Goal: Book appointment/travel/reservation

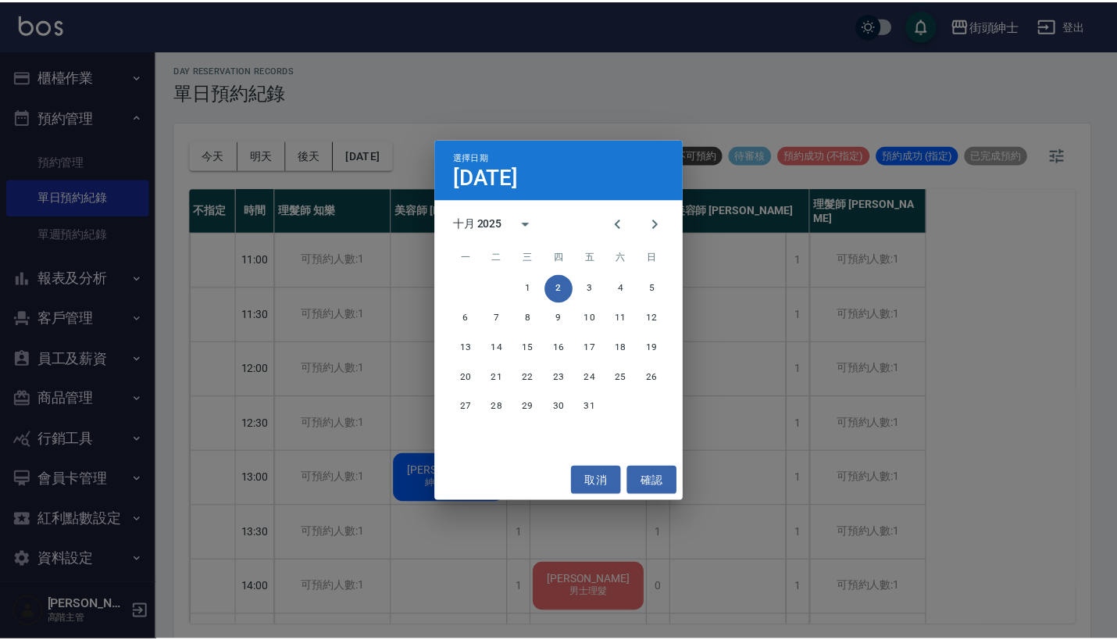
scroll to position [210, 0]
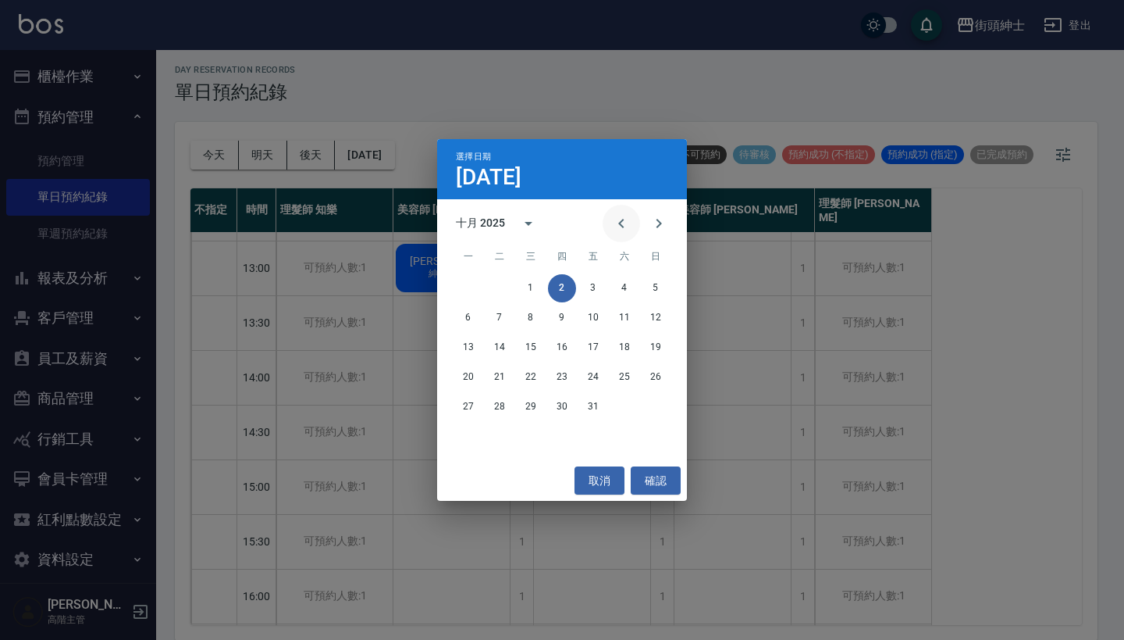
click at [621, 226] on icon "Previous month" at bounding box center [620, 223] width 5 height 9
click at [590, 379] on button "26" at bounding box center [593, 377] width 28 height 28
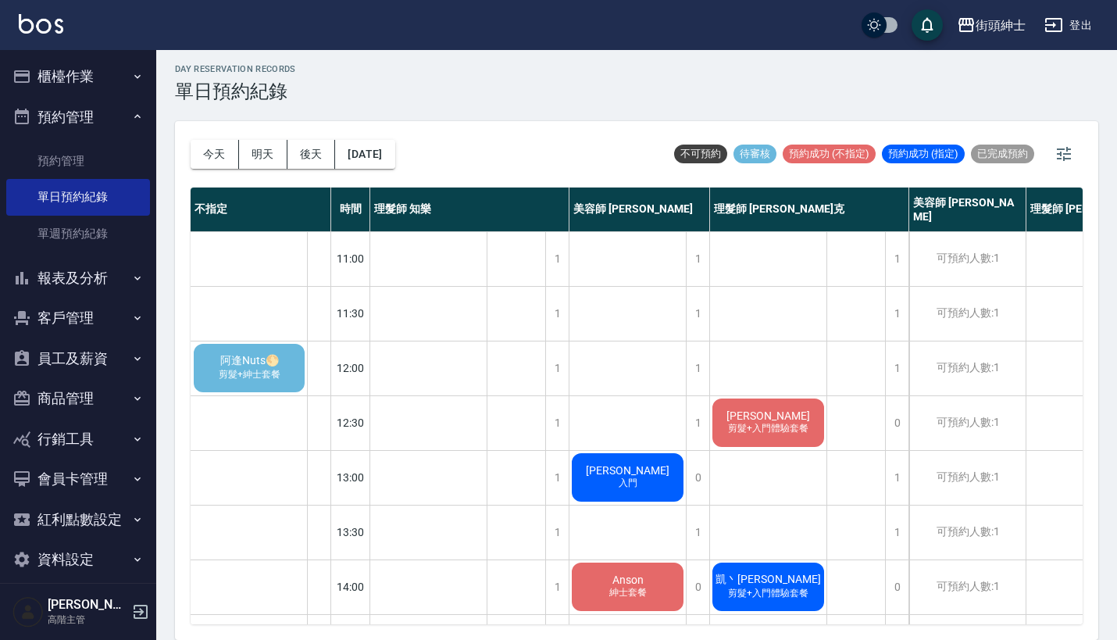
scroll to position [4, 0]
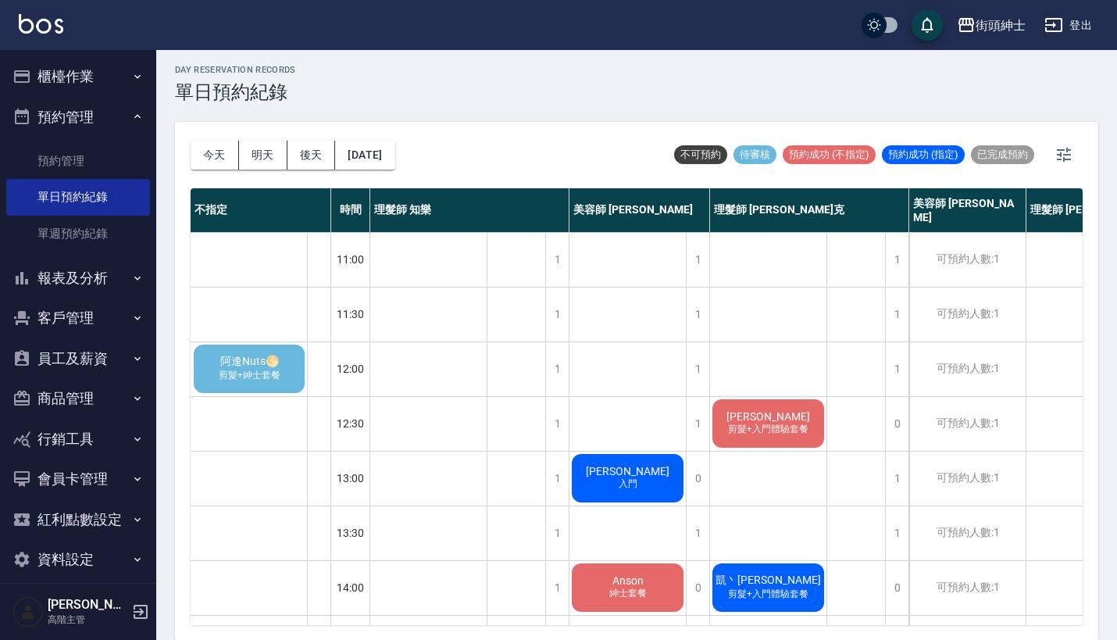
click at [273, 363] on span "阿逢Nuts🌕" at bounding box center [249, 362] width 65 height 14
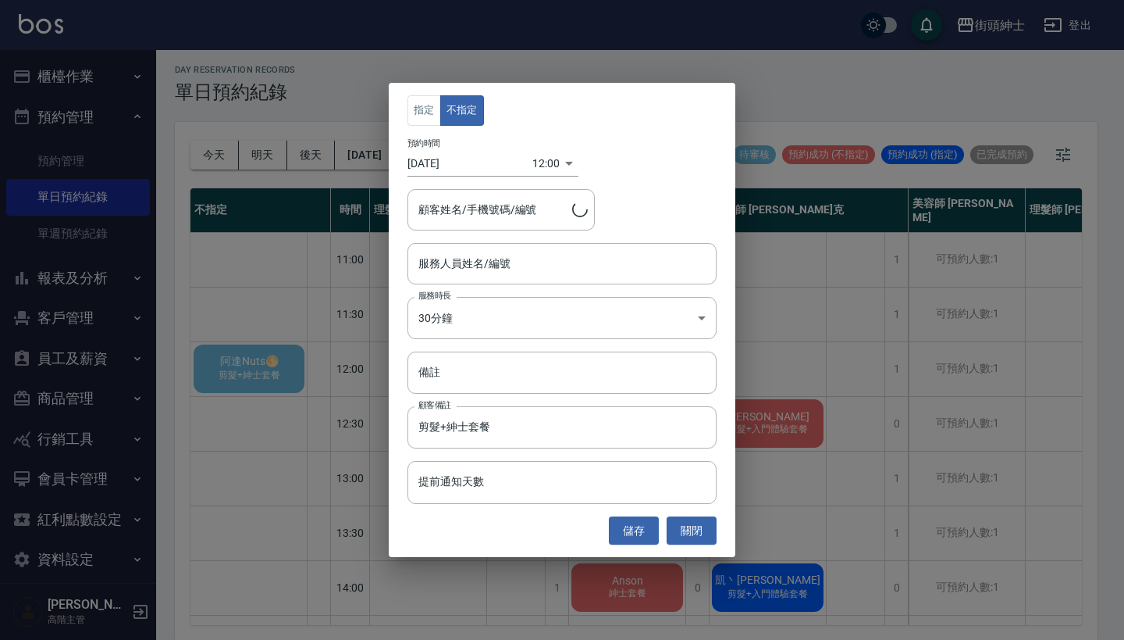
type input "阿逢Nuts🌕/0970222560"
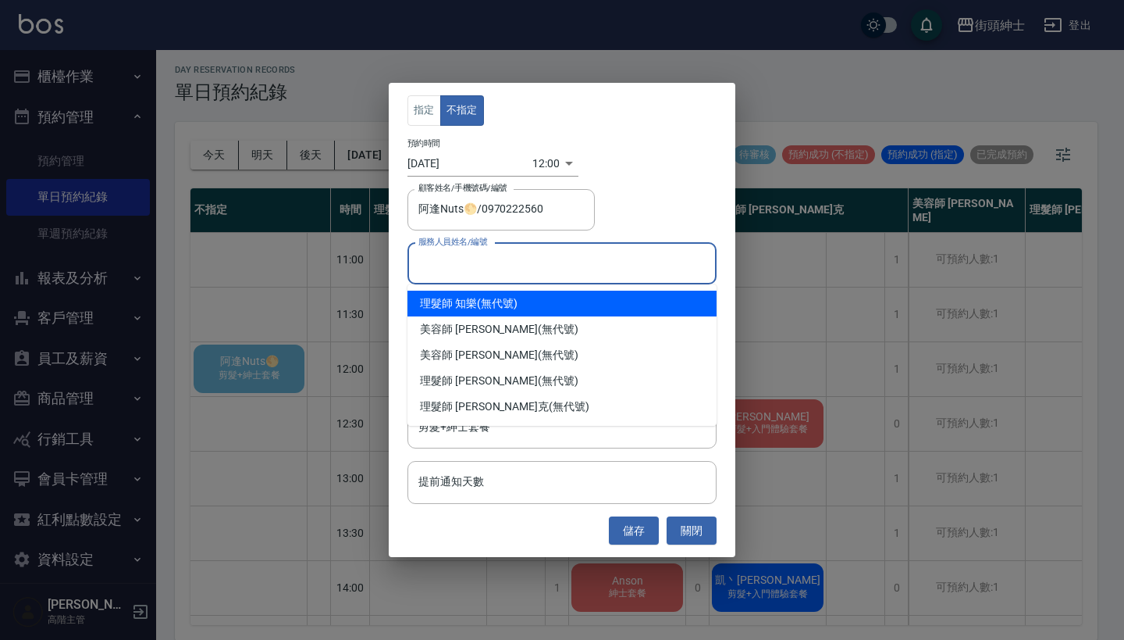
click at [498, 258] on input "服務人員姓名/編號" at bounding box center [562, 263] width 295 height 27
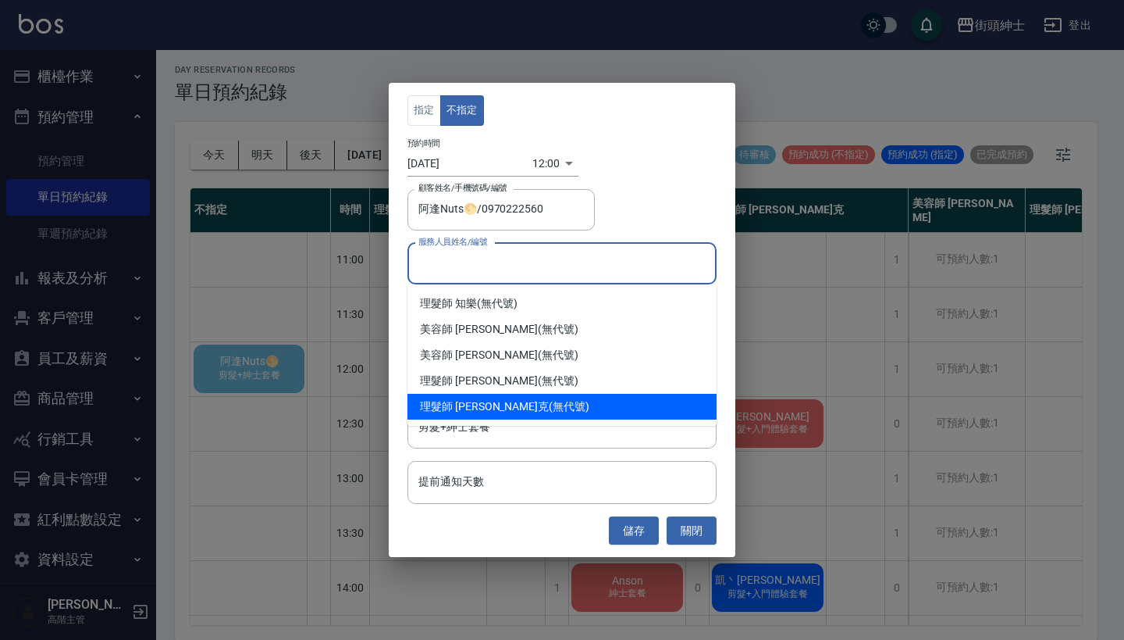
click at [527, 404] on div "理髮師 [PERSON_NAME] (無代號)" at bounding box center [562, 407] width 309 height 26
type input "理髮師 [PERSON_NAME](無代號)"
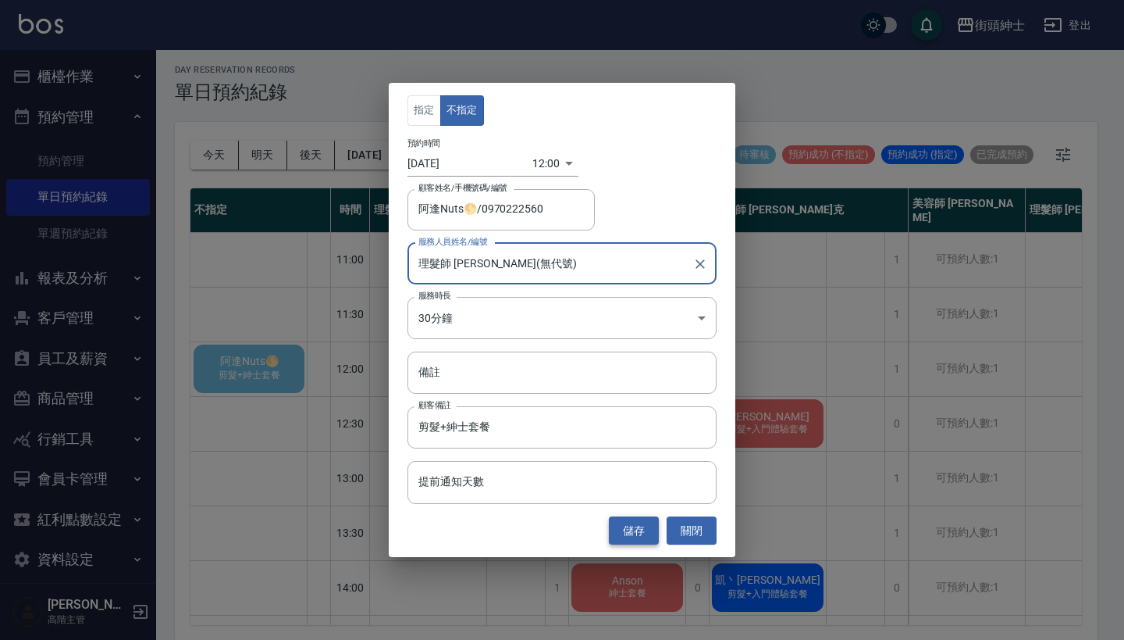
click at [640, 528] on button "儲存" at bounding box center [634, 530] width 50 height 29
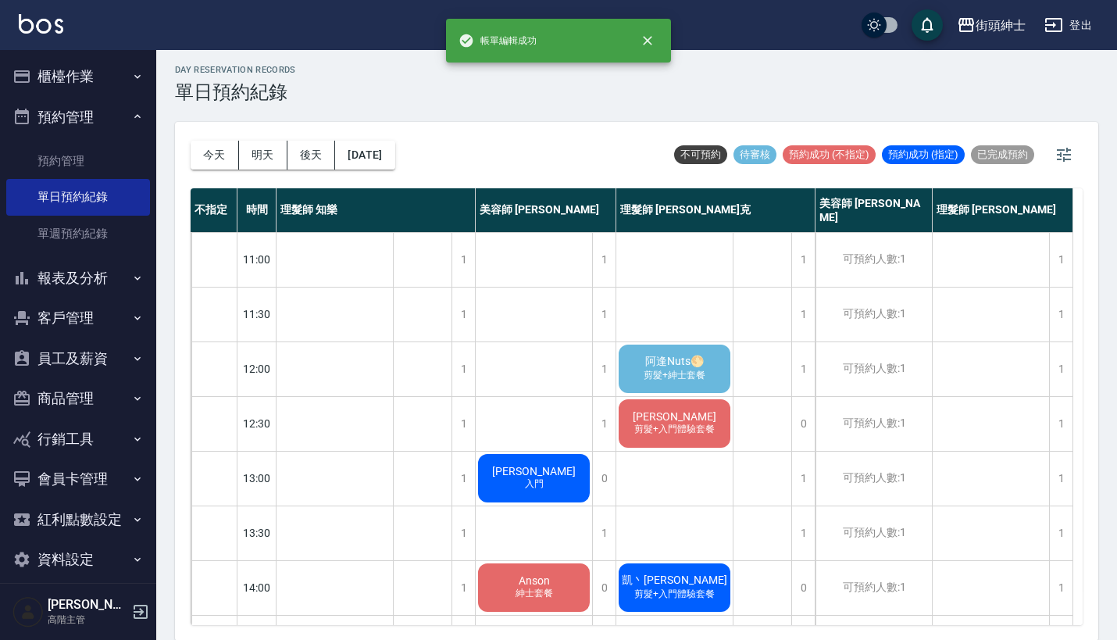
click at [667, 370] on span "剪髮+紳士套餐" at bounding box center [674, 375] width 68 height 13
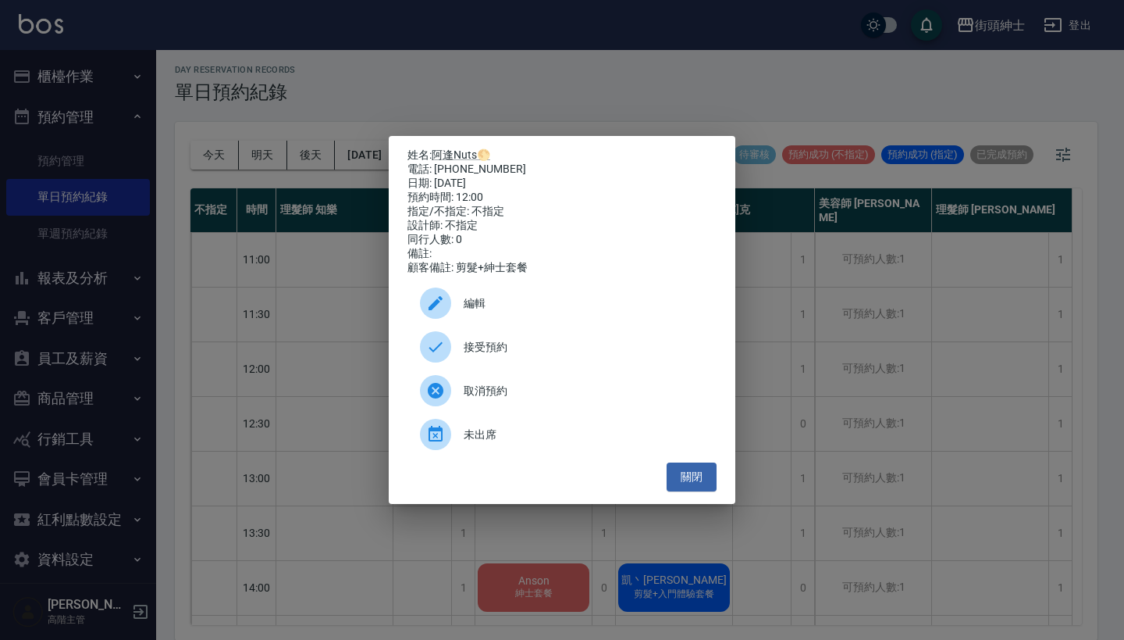
click at [550, 355] on span "接受預約" at bounding box center [584, 347] width 241 height 16
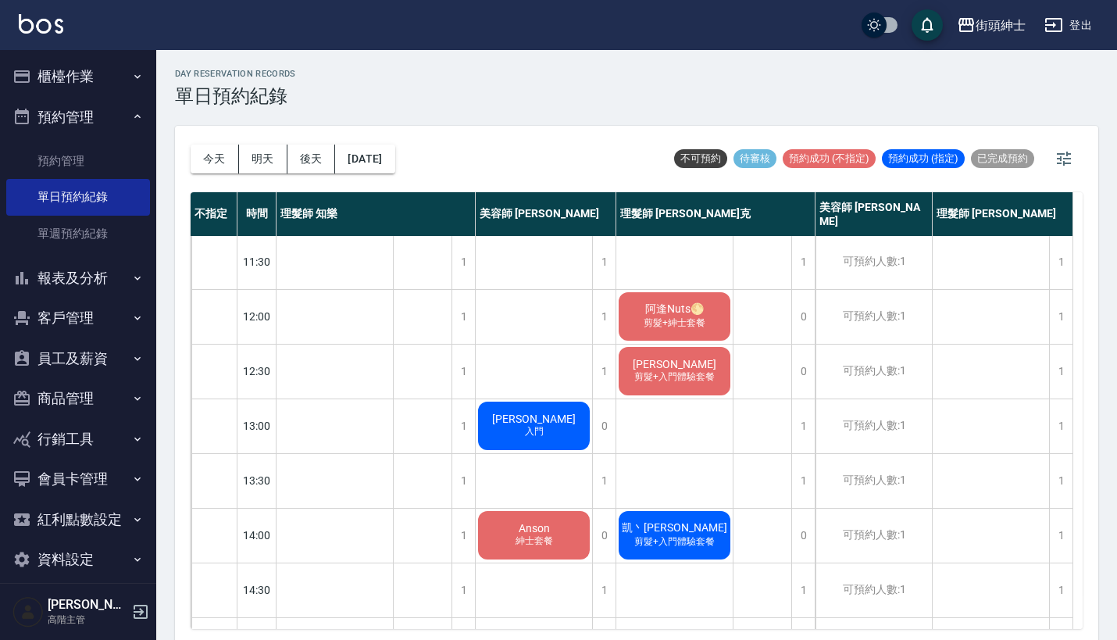
scroll to position [31, 0]
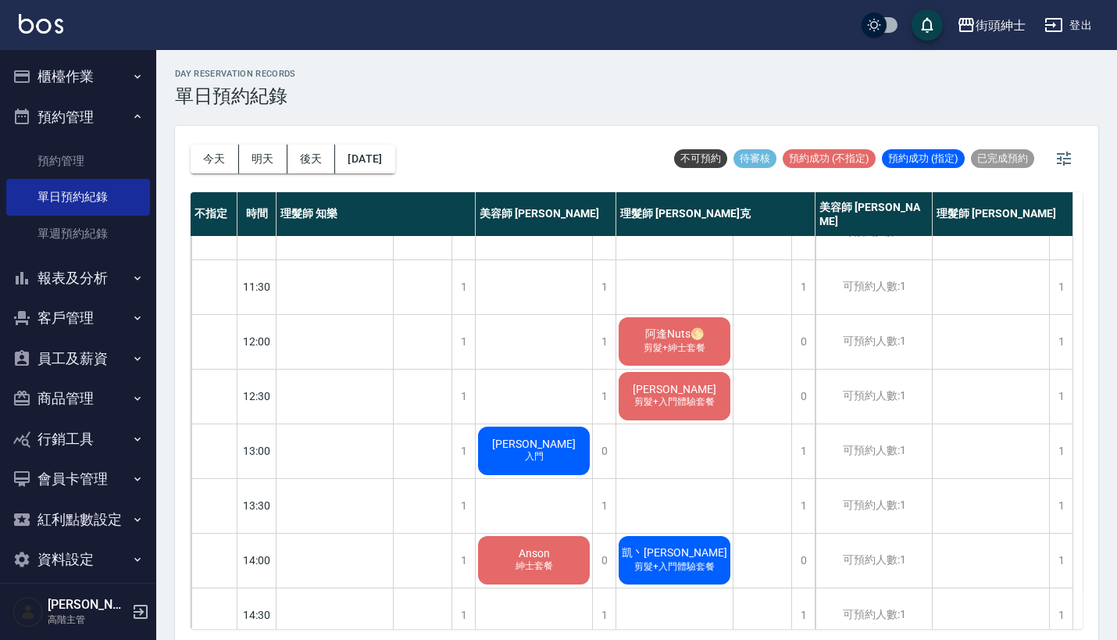
click at [674, 338] on span "阿逢Nuts🌕" at bounding box center [674, 334] width 65 height 14
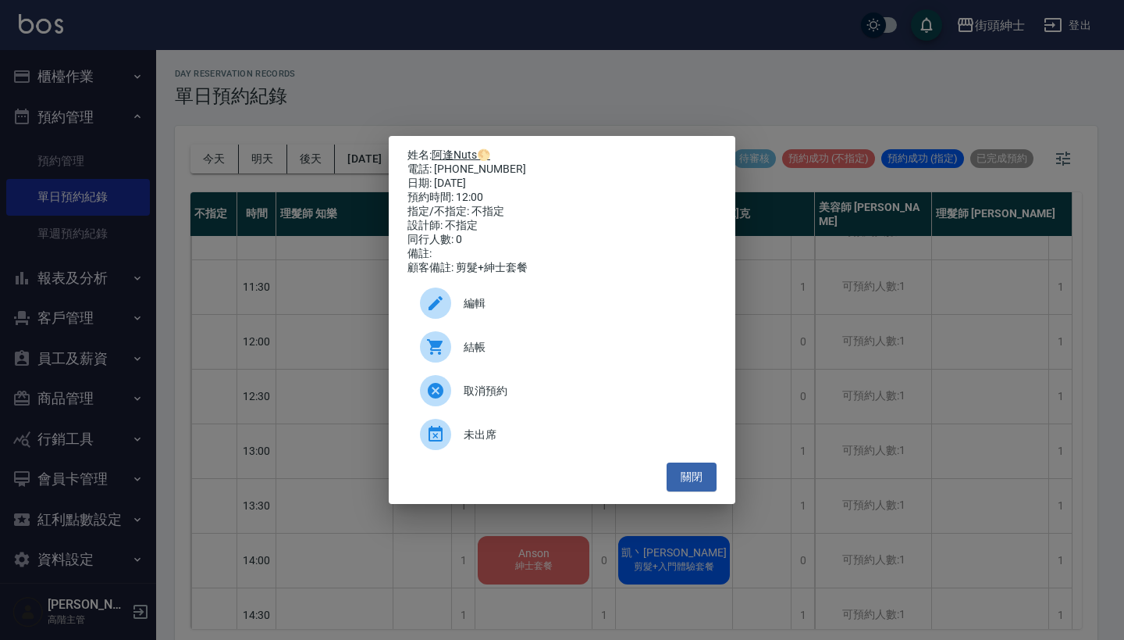
drag, startPoint x: 504, startPoint y: 163, endPoint x: 436, endPoint y: 155, distance: 68.5
click at [436, 155] on div "姓名: [PERSON_NAME]Nuts🌕 電話: [PHONE_NUMBER] 日期: [DATE] 預約時間: 12:00 指定/不指定: 不指定 設計…" at bounding box center [562, 211] width 309 height 126
copy div "姓名: [PERSON_NAME]Nuts🌕 電話: [PHONE_NUMBER]"
click at [610, 69] on div "姓名: [PERSON_NAME]Nuts🌕 電話: [PHONE_NUMBER] 日期: [DATE] 預約時間: 12:00 指定/不指定: 不指定 設計…" at bounding box center [562, 320] width 1124 height 640
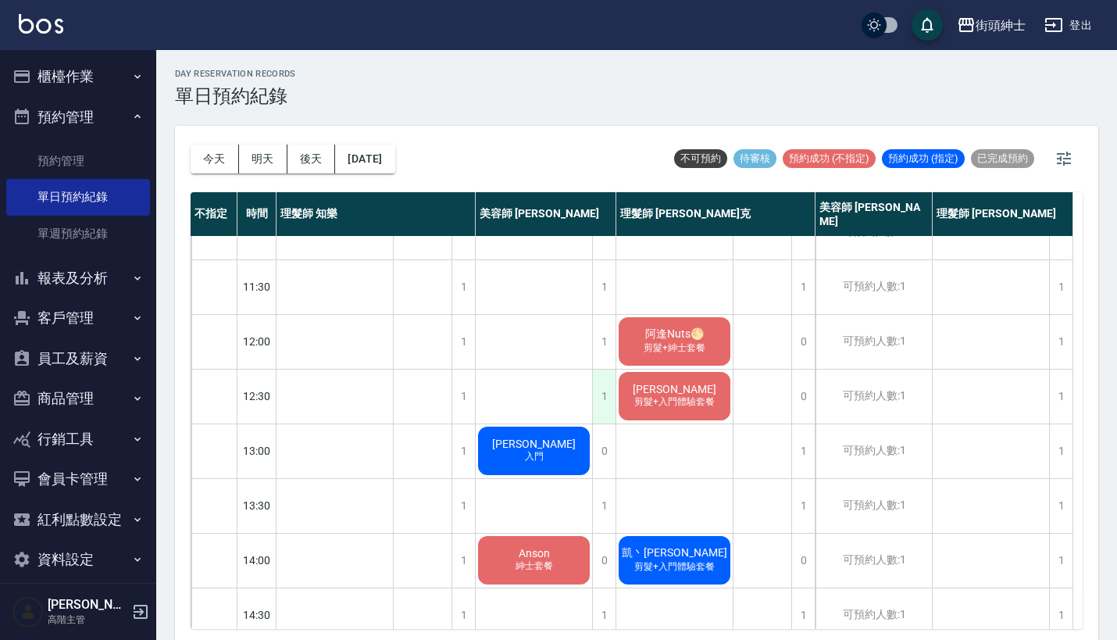
click at [601, 390] on div "1" at bounding box center [603, 396] width 23 height 54
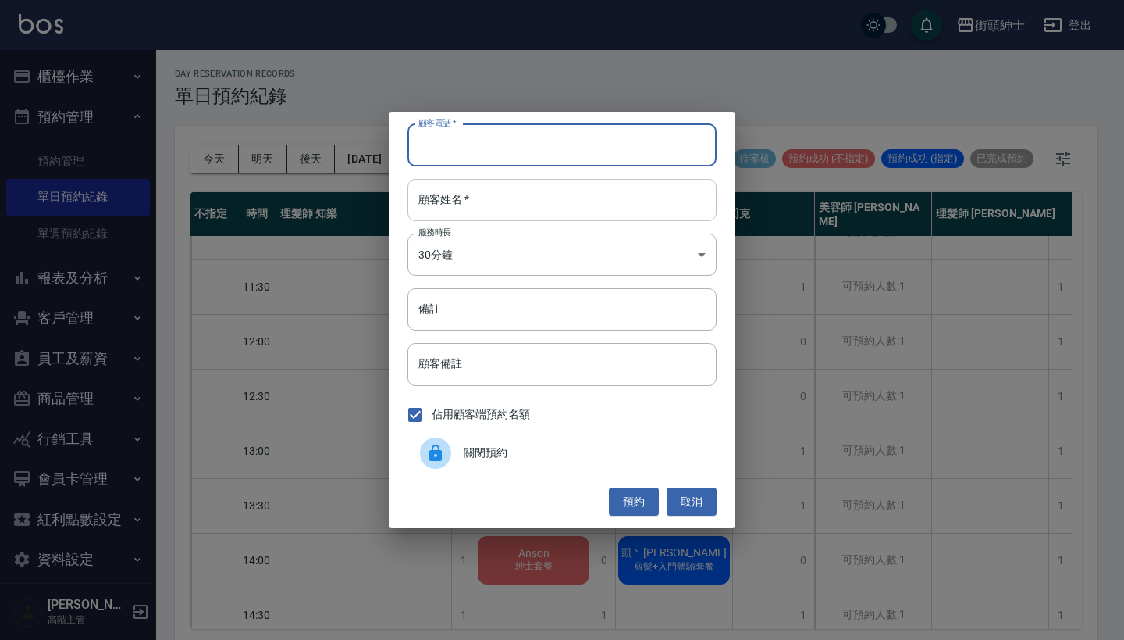
drag, startPoint x: 522, startPoint y: 154, endPoint x: 524, endPoint y: 191, distance: 36.8
paste input "阿逢Nuts🌕 電話: [PHONE_NUMBER]"
type input "阿逢Nuts🌕 電話: [PHONE_NUMBER]"
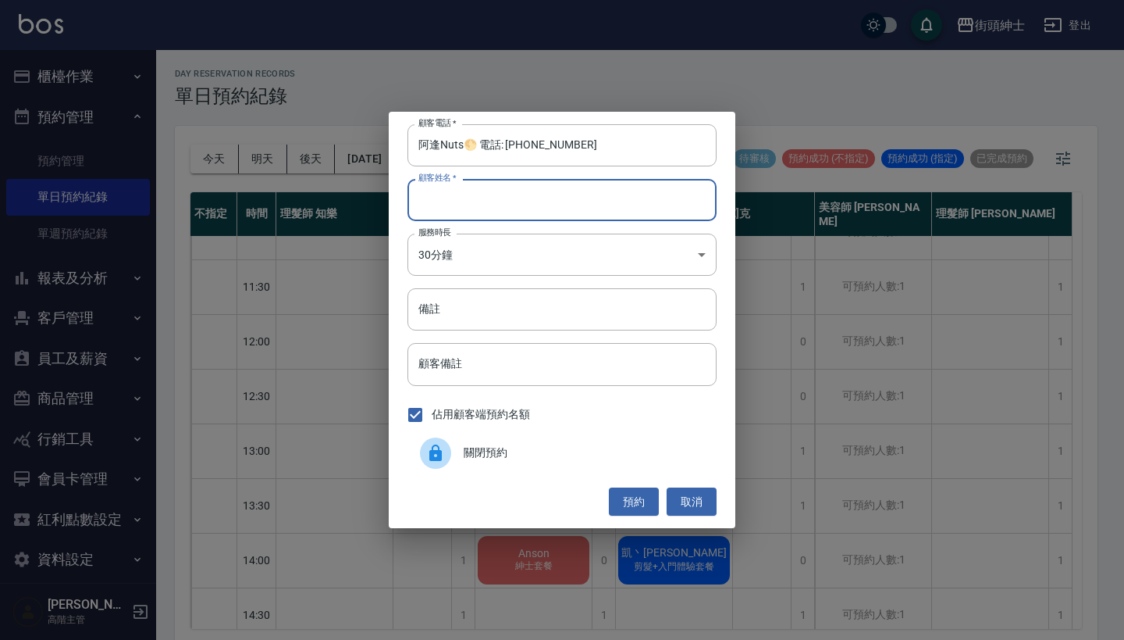
paste input "阿逢Nuts🌕 電話: [PHONE_NUMBER]"
type input "阿逢Nuts🌕 電話: [PHONE_NUMBER]"
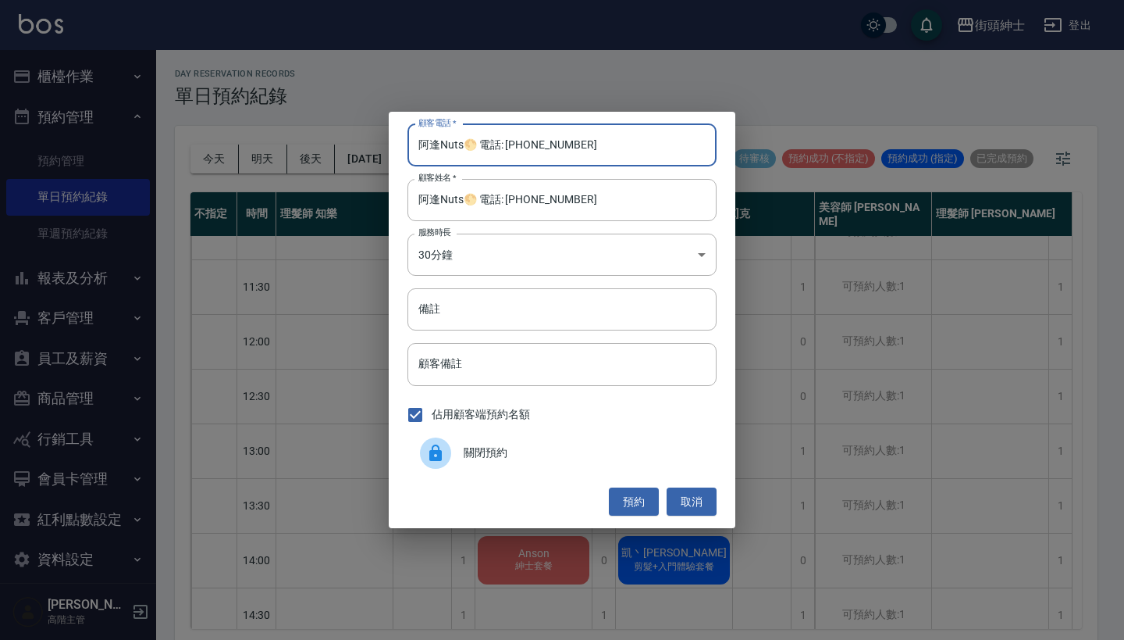
drag, startPoint x: 508, startPoint y: 144, endPoint x: 380, endPoint y: 144, distance: 127.3
click at [380, 144] on div "顧客電話   * 阿逢Nuts🌕 電話: [PHONE_NUMBER] 顧客電話   * 顧客姓名   * [PERSON_NAME]Nuts🌕 電話: [P…" at bounding box center [562, 320] width 1124 height 640
type input "阿0970222560"
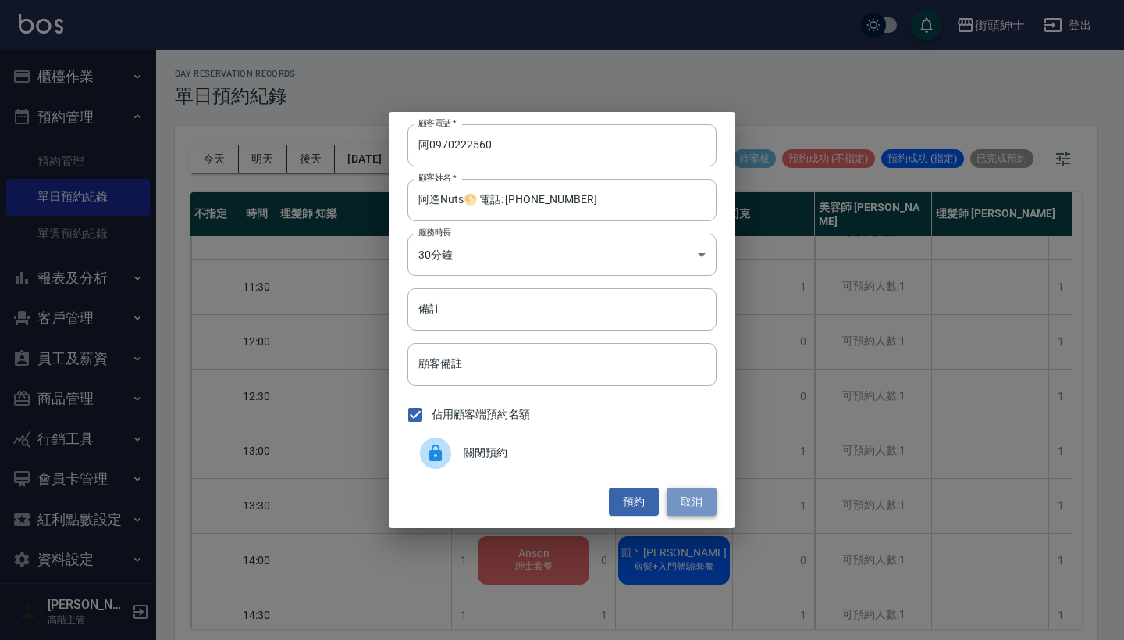
click at [695, 499] on button "取消" at bounding box center [692, 501] width 50 height 29
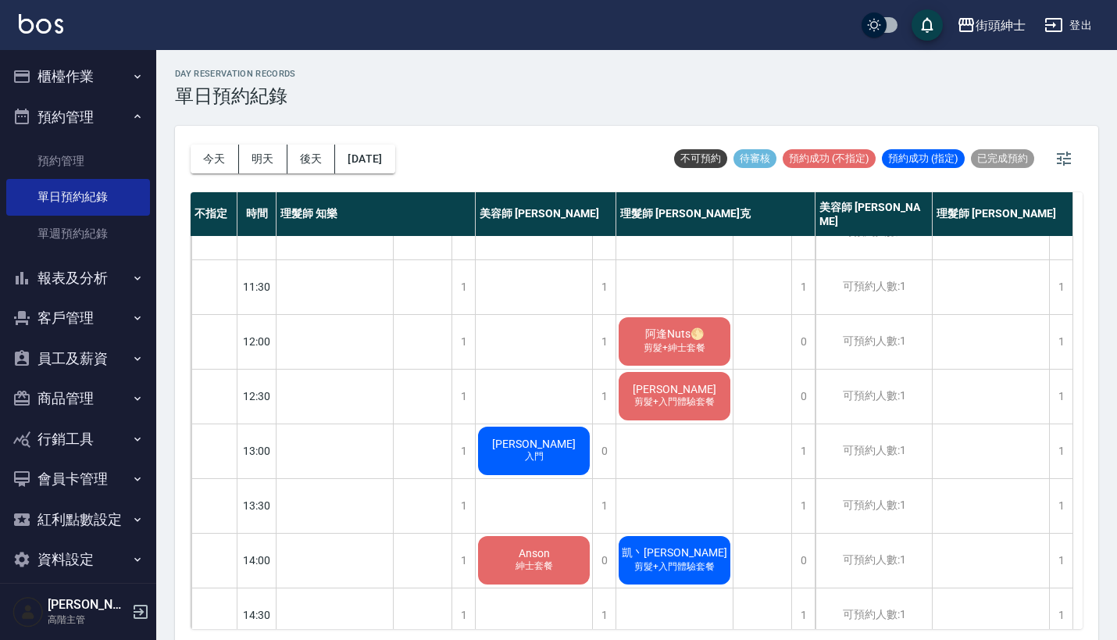
click at [682, 338] on span "阿逢Nuts🌕" at bounding box center [674, 334] width 65 height 14
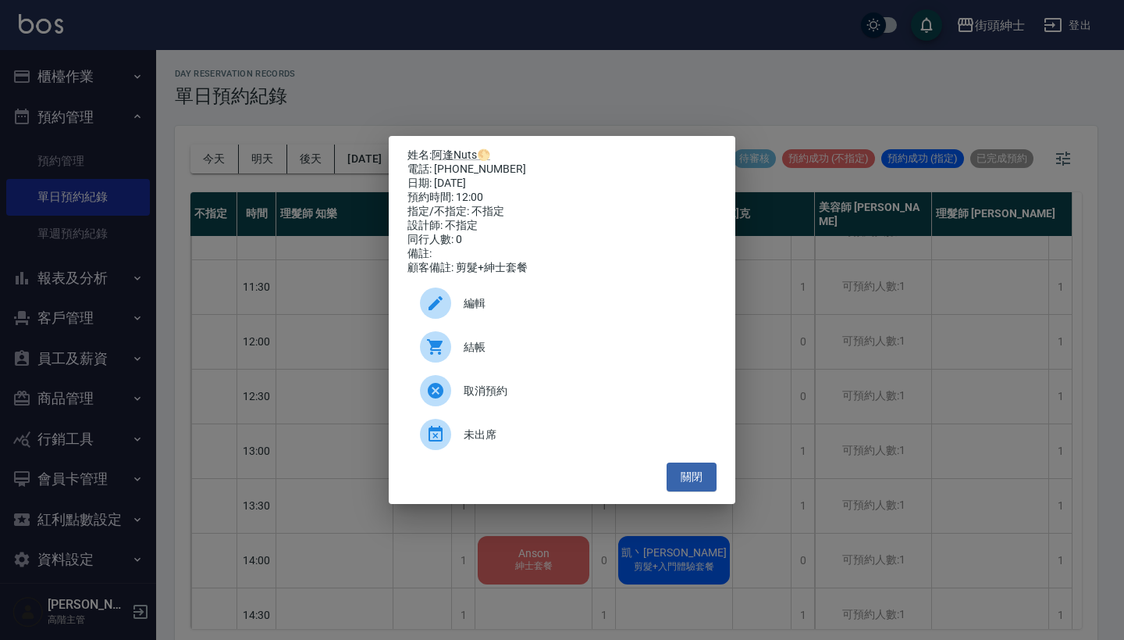
click at [531, 312] on span "編輯" at bounding box center [584, 303] width 241 height 16
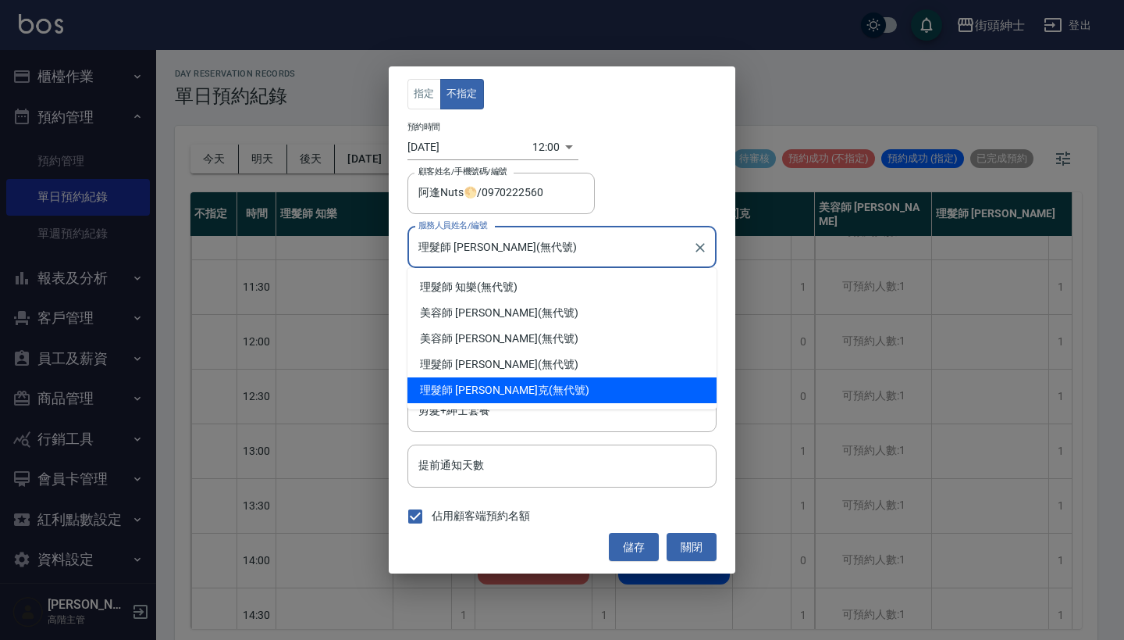
click at [523, 250] on input "理髮師 [PERSON_NAME](無代號)" at bounding box center [551, 246] width 272 height 27
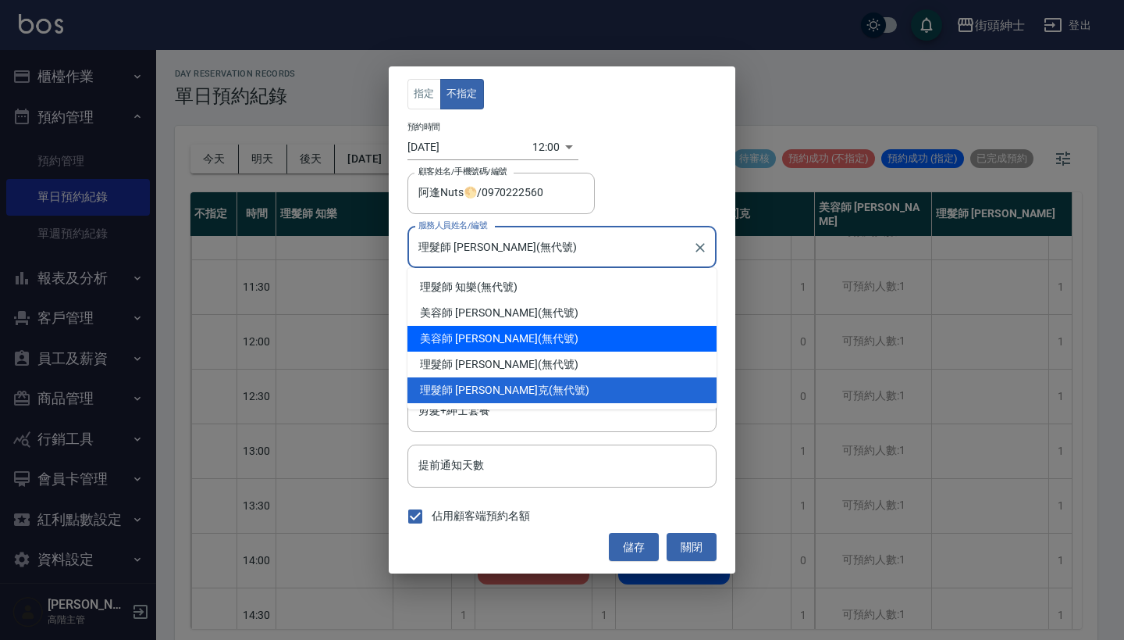
click at [540, 337] on div "美容師 [PERSON_NAME] (無代號)" at bounding box center [562, 339] width 309 height 26
type input "美容師 [PERSON_NAME](無代號)"
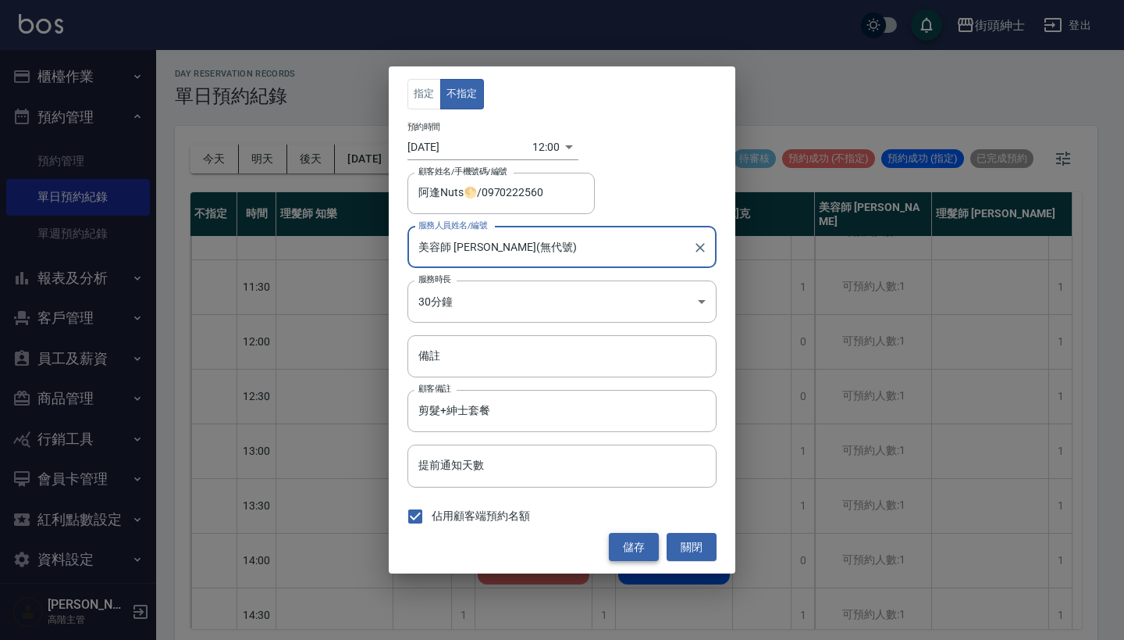
click at [626, 542] on button "儲存" at bounding box center [634, 547] width 50 height 29
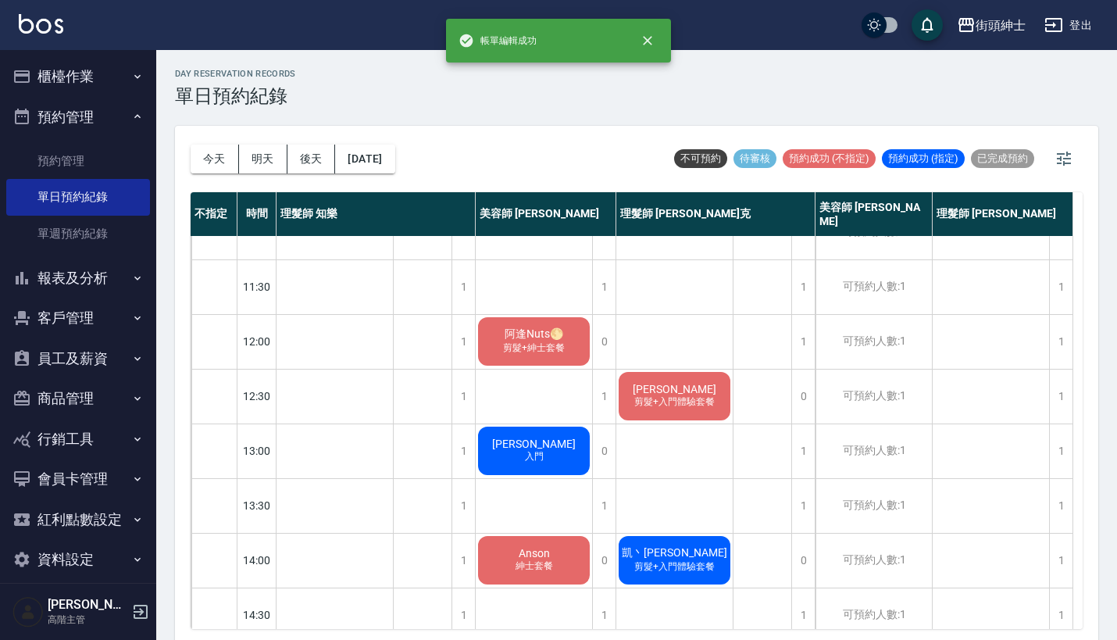
click at [545, 336] on span "阿逢Nuts🌕" at bounding box center [533, 334] width 65 height 14
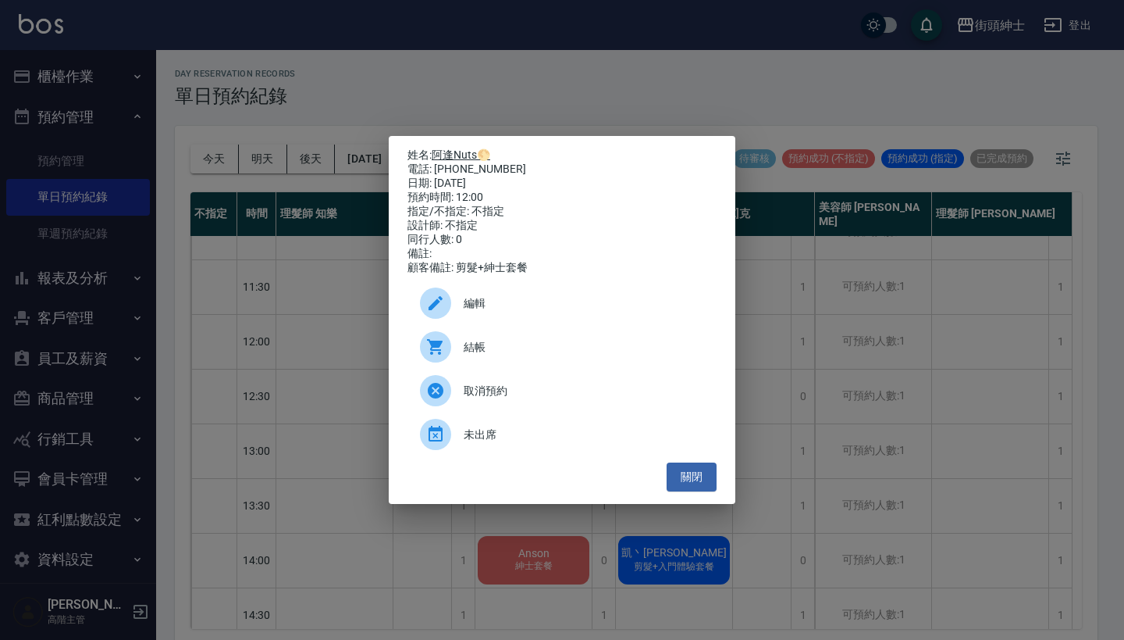
drag, startPoint x: 500, startPoint y: 165, endPoint x: 437, endPoint y: 151, distance: 63.9
click at [437, 151] on div "姓名: [PERSON_NAME]Nuts🌕 電話: [PHONE_NUMBER] 日期: [DATE] 預約時間: 12:00 指定/不指定: 不指定 設計…" at bounding box center [562, 211] width 309 height 126
copy div "姓名: [PERSON_NAME]Nuts🌕 電話: [PHONE_NUMBER]"
click at [433, 80] on div "姓名: [PERSON_NAME]Nuts🌕 電話: [PHONE_NUMBER] 日期: [DATE] 預約時間: 12:00 指定/不指定: 不指定 設計…" at bounding box center [562, 320] width 1124 height 640
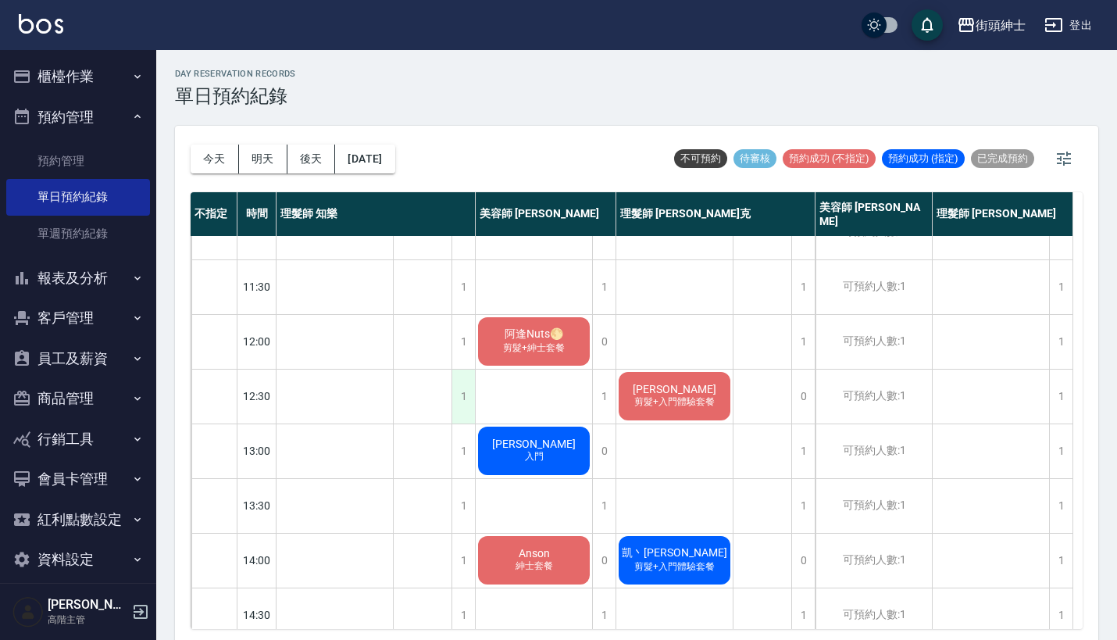
click at [469, 390] on div "1" at bounding box center [462, 396] width 23 height 54
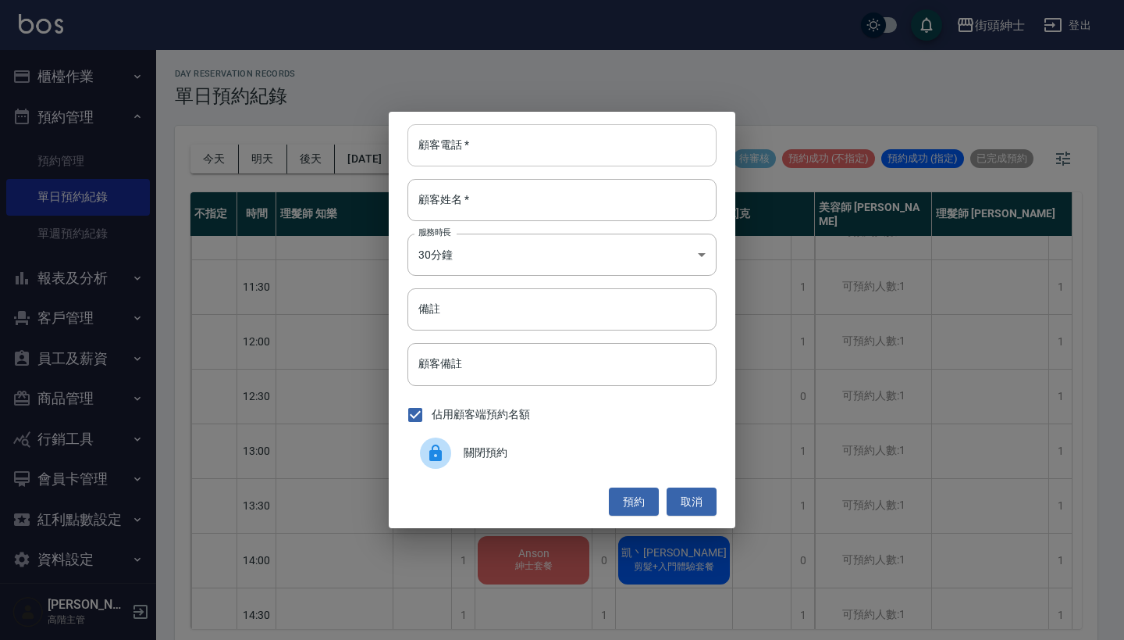
drag, startPoint x: 477, startPoint y: 148, endPoint x: 477, endPoint y: 166, distance: 18.7
paste input "阿逢Nuts🌕 電話: [PHONE_NUMBER]"
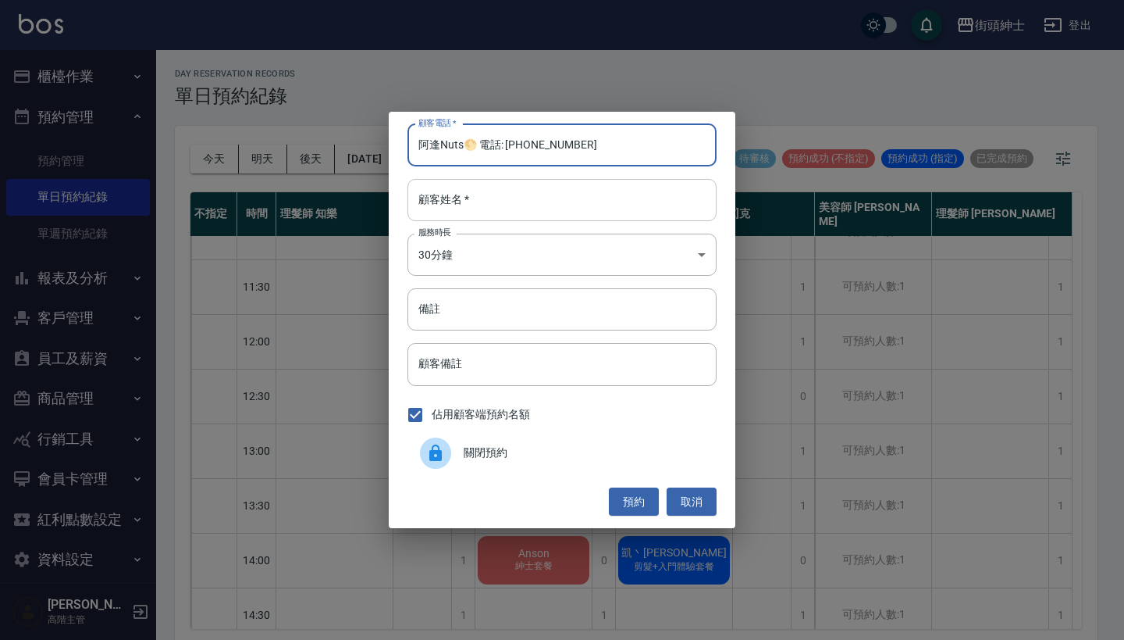
type input "阿逢Nuts🌕 電話: [PHONE_NUMBER]"
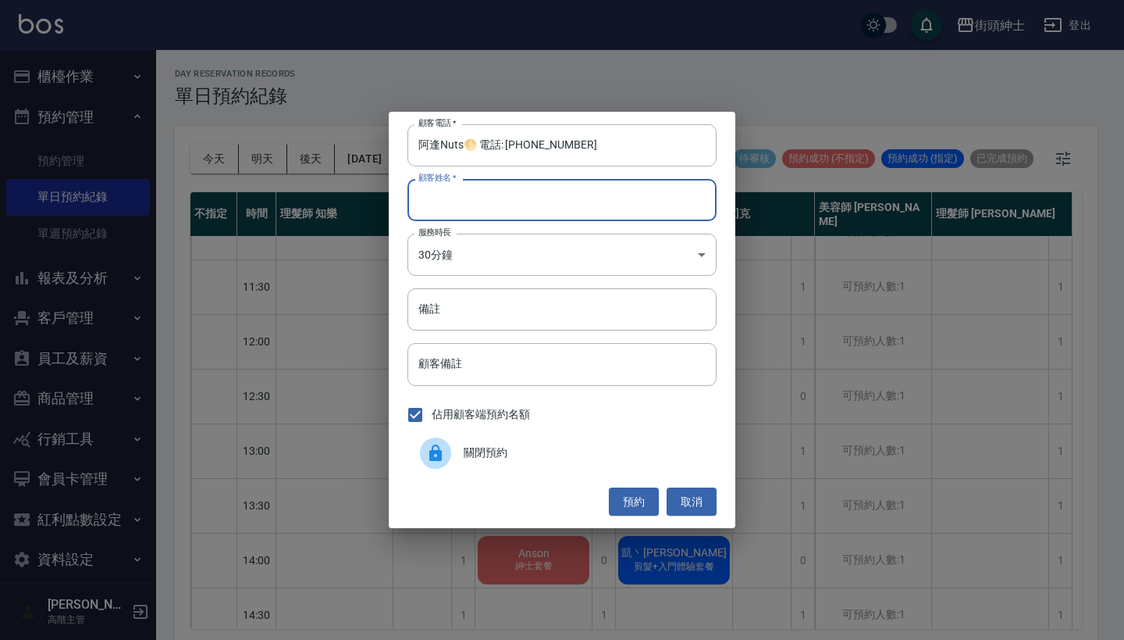
paste input "阿逢Nuts🌕 電話: [PHONE_NUMBER]"
type input "阿逢Nuts🌕 電話: [PHONE_NUMBER]"
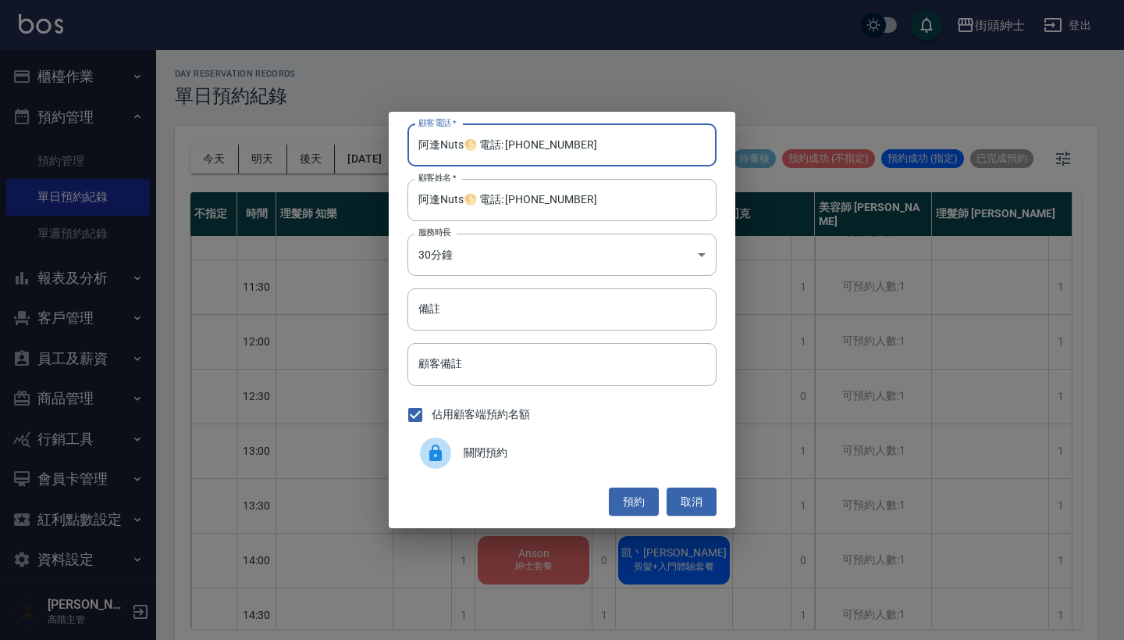
drag, startPoint x: 504, startPoint y: 148, endPoint x: 337, endPoint y: 105, distance: 172.3
click at [337, 105] on div "顧客電話   * 阿逢Nuts🌕 電話: [PHONE_NUMBER] 顧客電話   * 顧客姓名   * [PERSON_NAME]Nuts🌕 電話: [P…" at bounding box center [562, 320] width 1124 height 640
type input "0970222560"
click at [687, 499] on button "取消" at bounding box center [692, 501] width 50 height 29
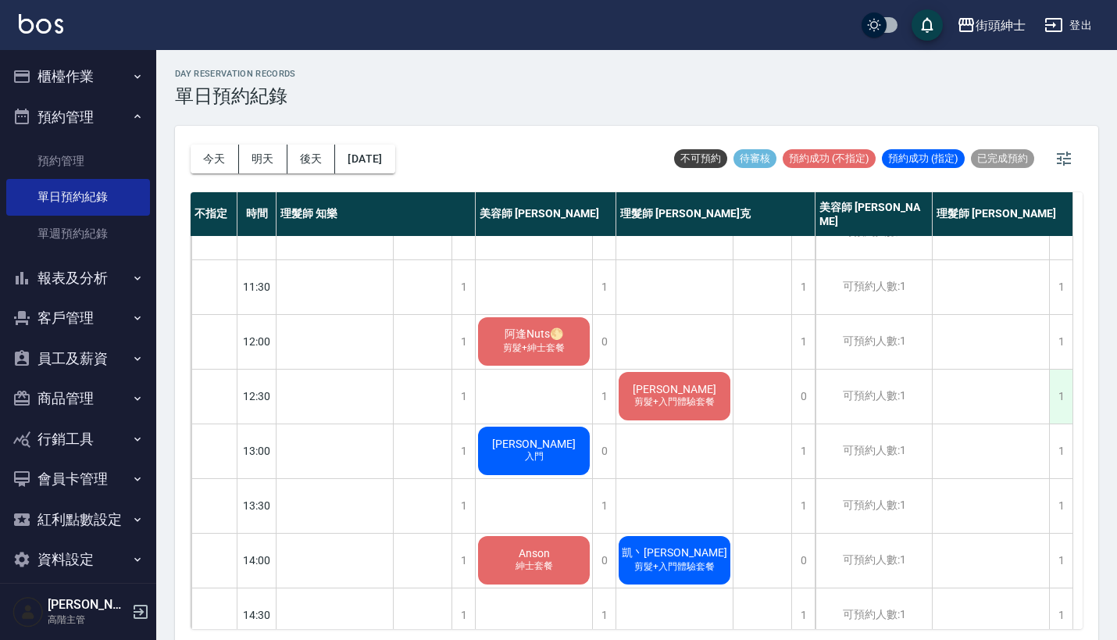
click at [1062, 402] on div "1" at bounding box center [1060, 396] width 23 height 54
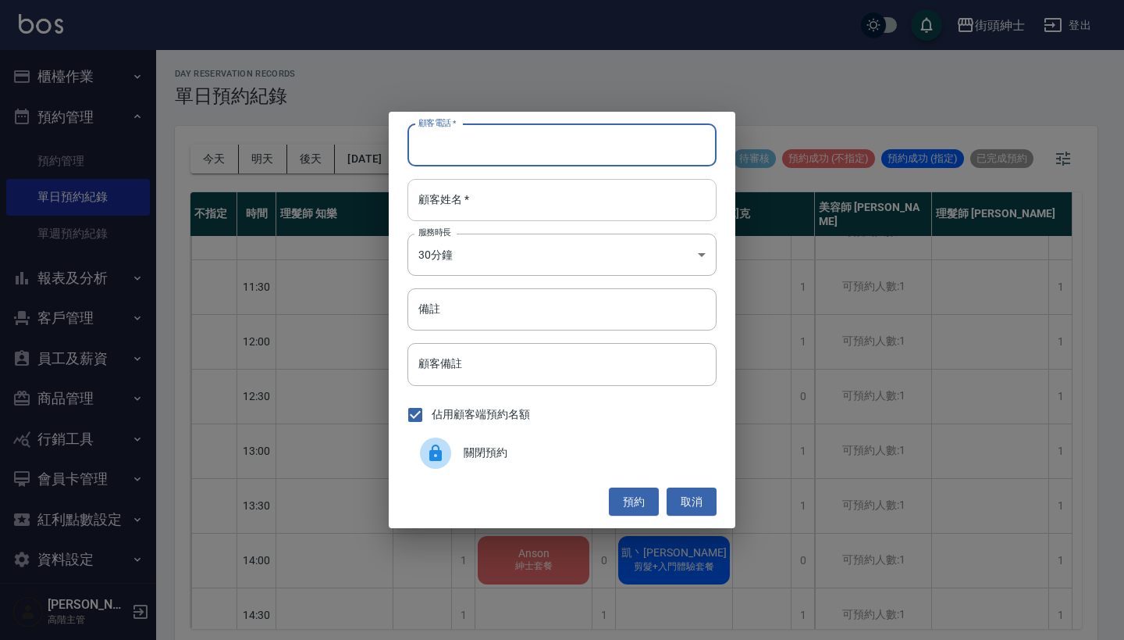
paste input "阿逢Nuts🌕 電話: [PHONE_NUMBER]"
type input "阿逢Nuts🌕 電話: [PHONE_NUMBER]"
paste input "阿逢Nuts🌕 電話: [PHONE_NUMBER]"
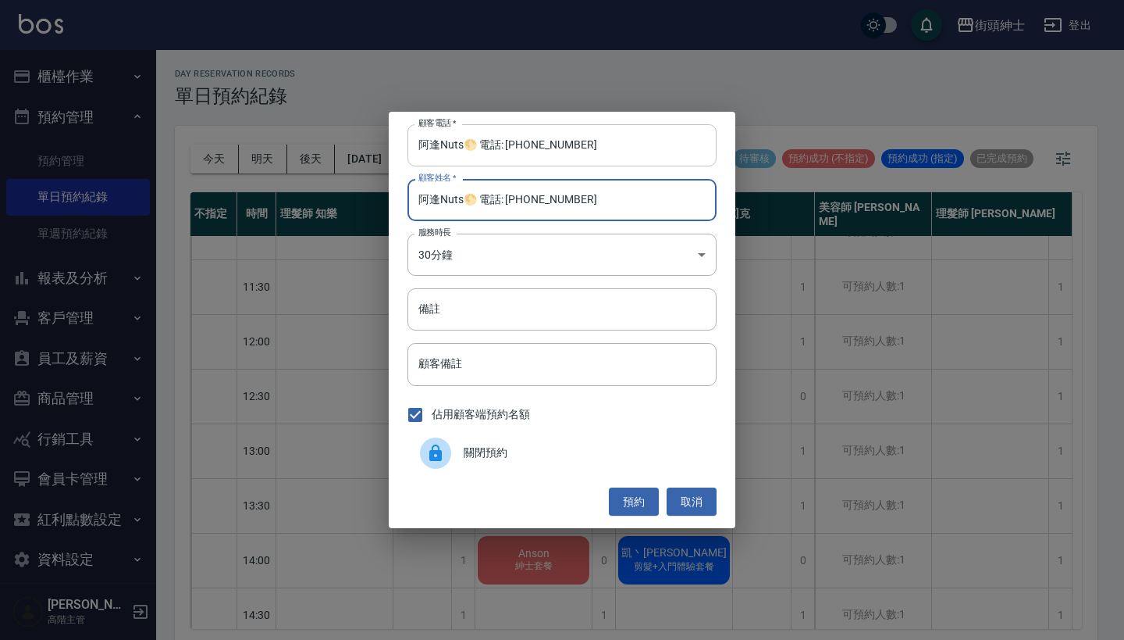
type input "阿逢Nuts🌕 電話: [PHONE_NUMBER]"
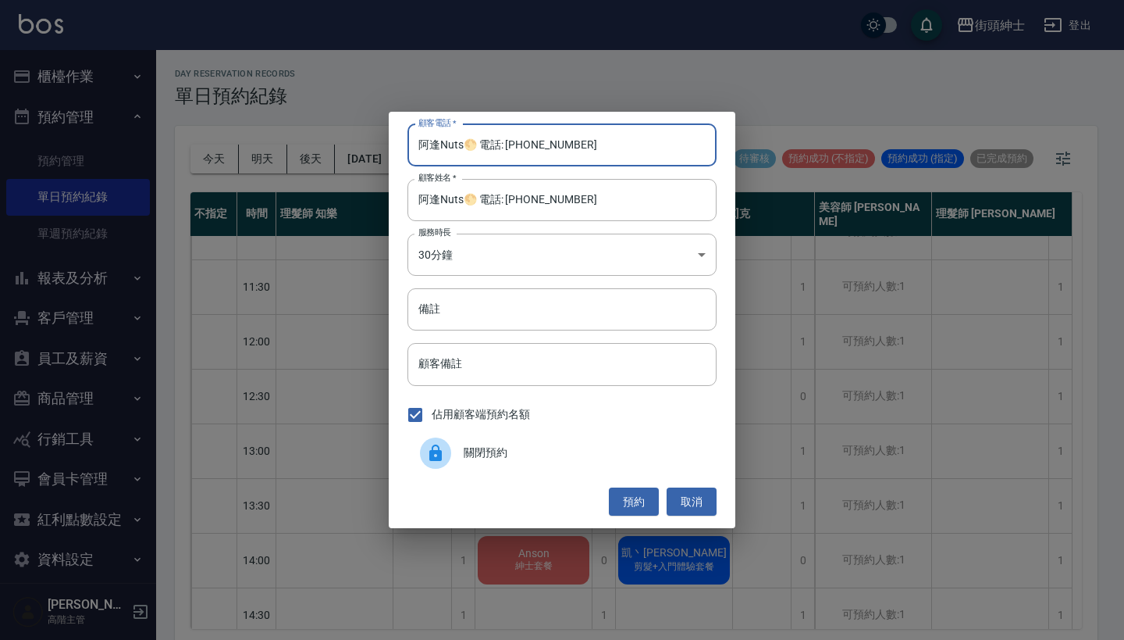
drag, startPoint x: 504, startPoint y: 146, endPoint x: 321, endPoint y: 151, distance: 182.8
click at [329, 149] on div "顧客電話   * 阿逢Nuts🌕 電話: [PHONE_NUMBER] 顧客電話   * 顧客姓名   * [PERSON_NAME]Nuts🌕 電話: [P…" at bounding box center [562, 320] width 1124 height 640
type input "0970222560"
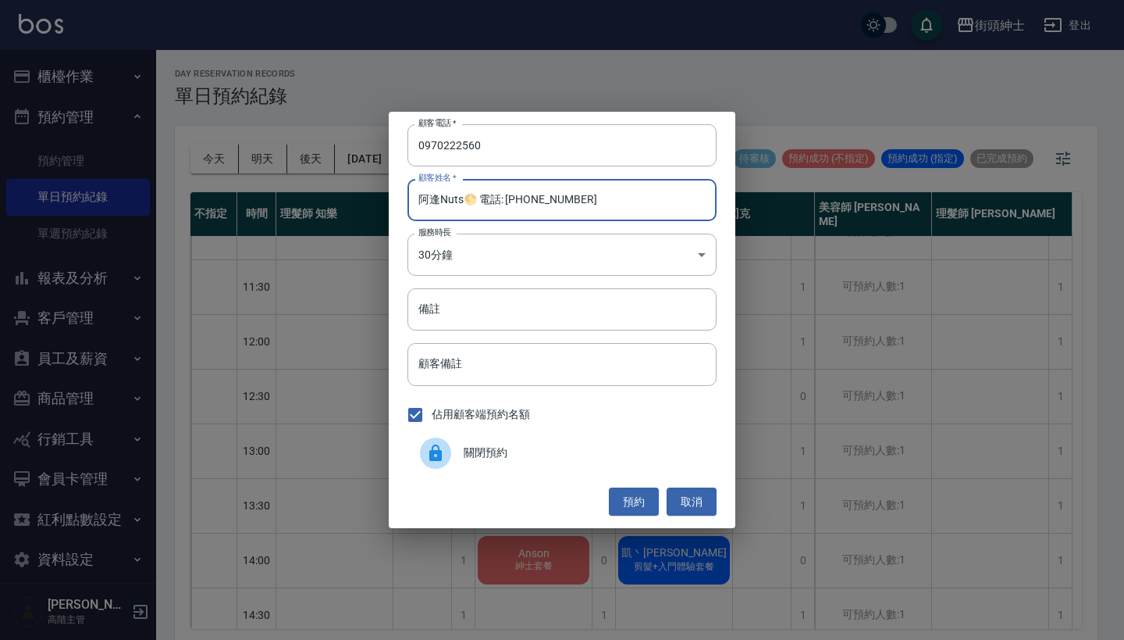
drag, startPoint x: 604, startPoint y: 194, endPoint x: 480, endPoint y: 193, distance: 123.4
click at [480, 193] on input "阿逢Nuts🌕 電話: [PHONE_NUMBER]" at bounding box center [562, 200] width 309 height 42
type input "阿逢Nuts🌕"
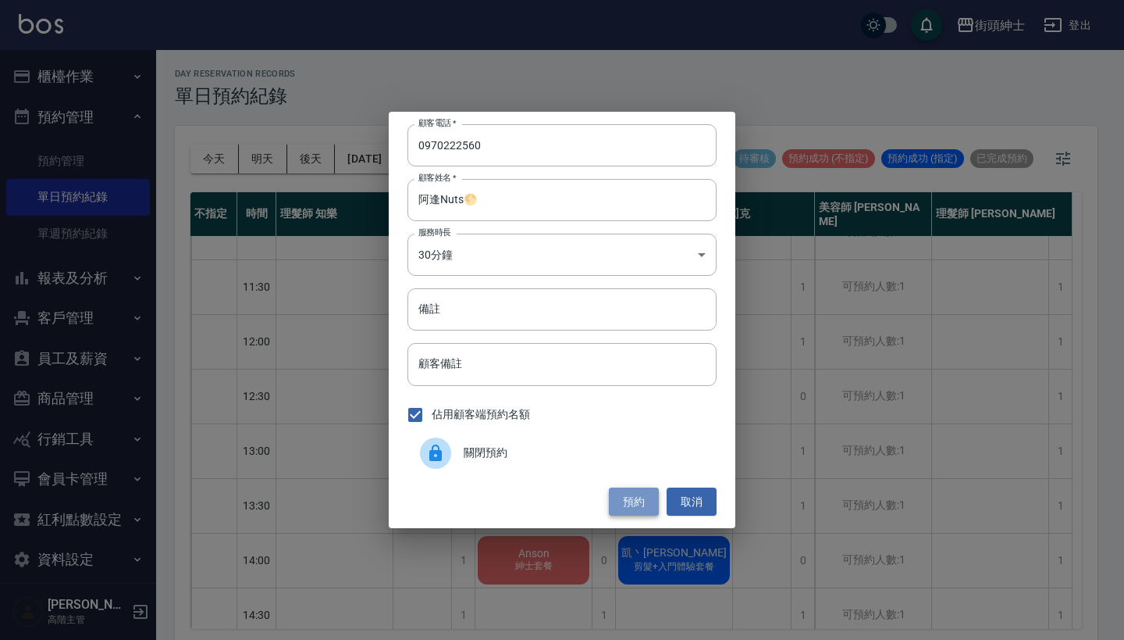
click at [632, 504] on button "預約" at bounding box center [634, 501] width 50 height 29
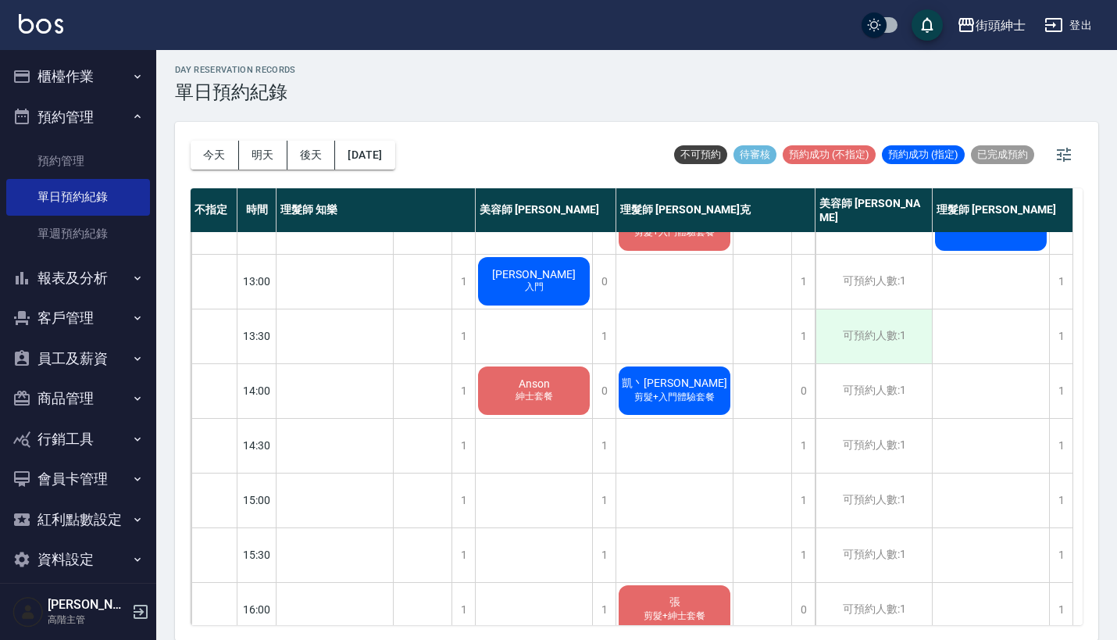
scroll to position [215, 0]
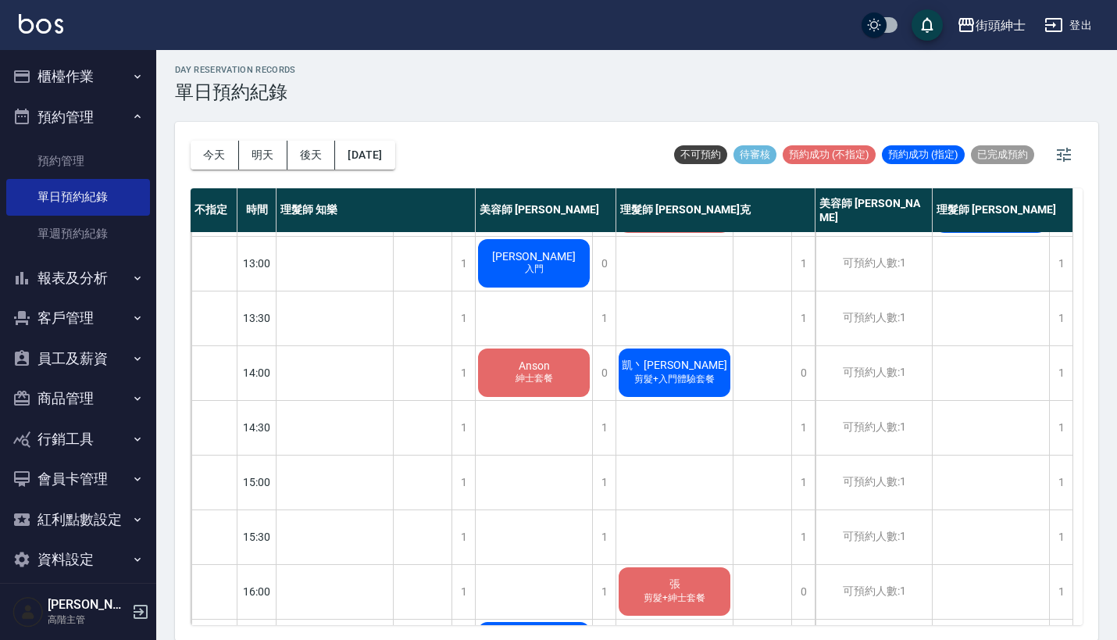
click at [701, 377] on span "剪髮+入門體驗套餐" at bounding box center [674, 378] width 87 height 13
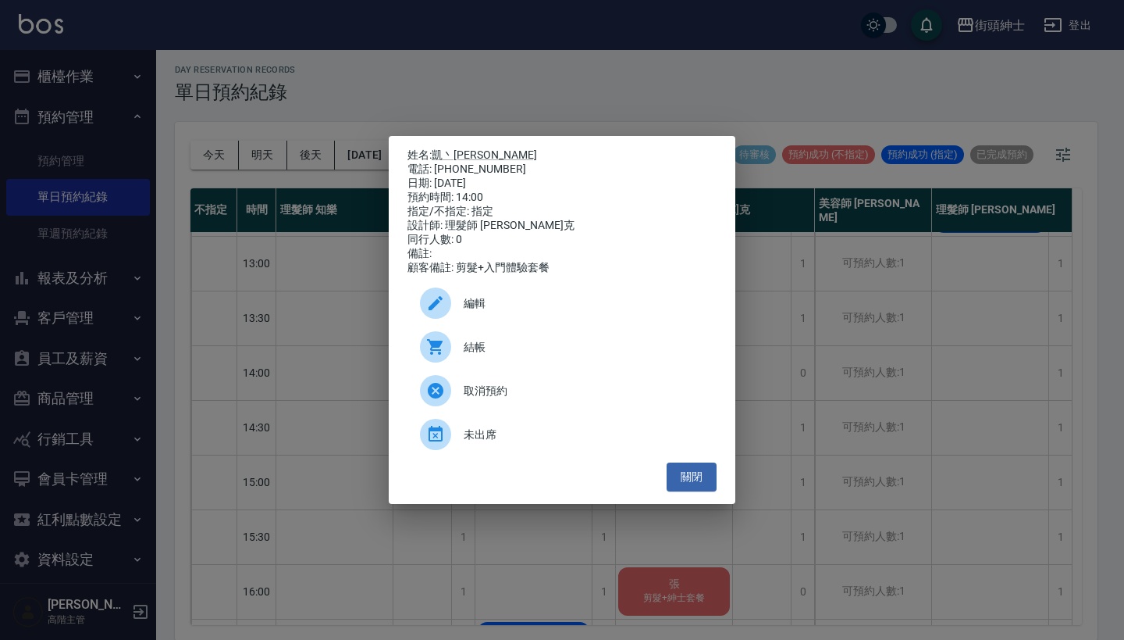
click at [605, 307] on span "編輯" at bounding box center [584, 303] width 241 height 16
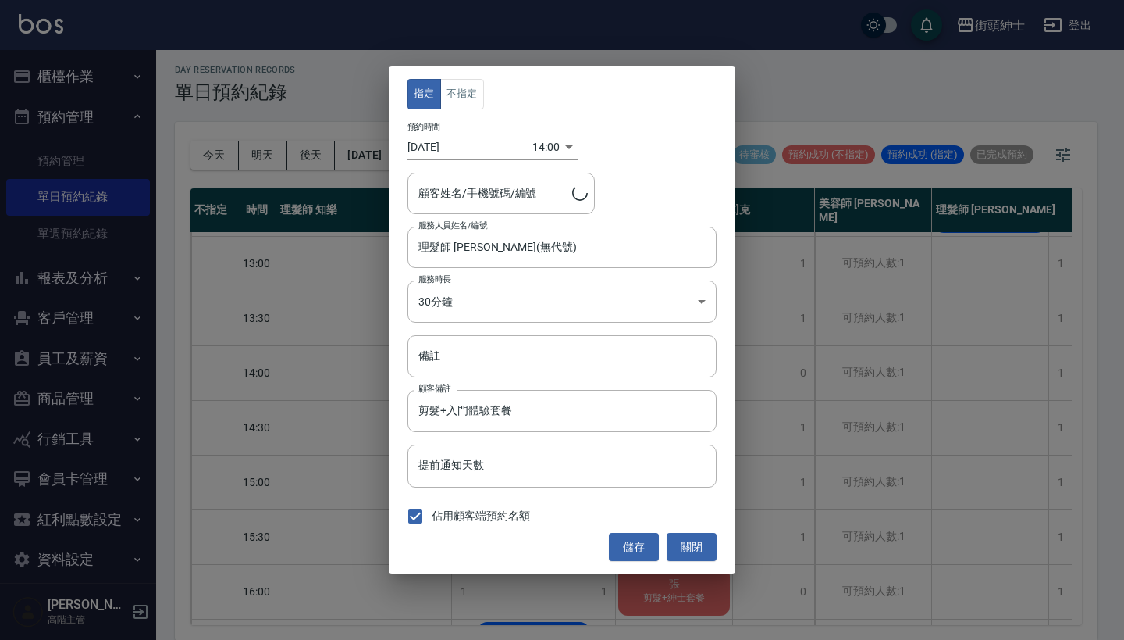
type input "凱丶[PERSON_NAME]/0989382596"
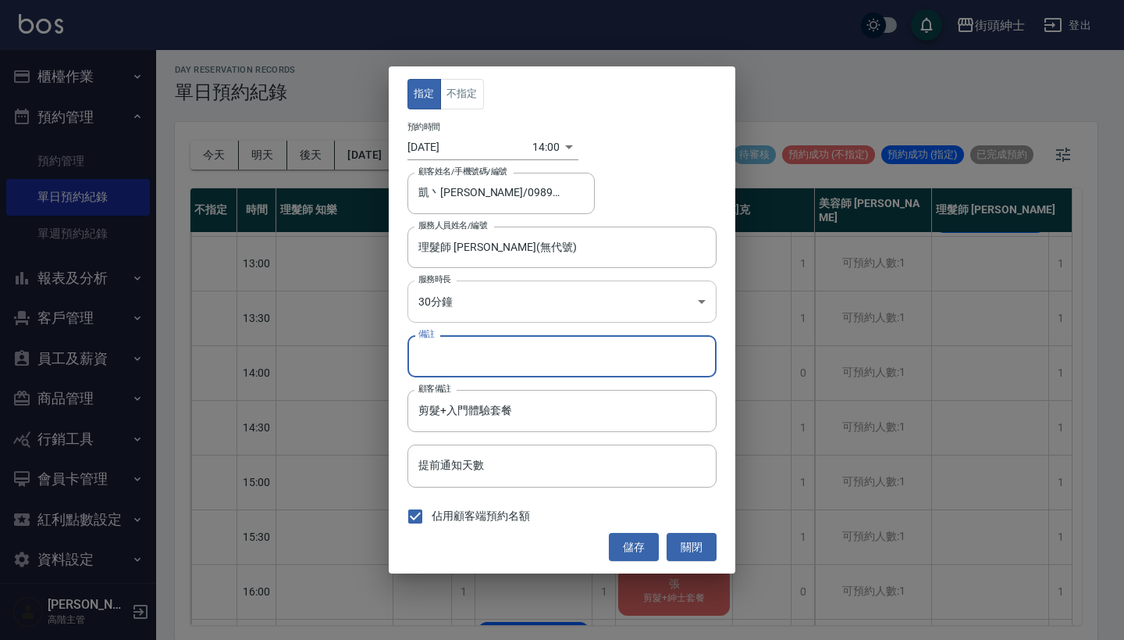
drag, startPoint x: 529, startPoint y: 366, endPoint x: 551, endPoint y: 298, distance: 72.1
click at [529, 366] on input "備註" at bounding box center [562, 356] width 309 height 42
type input "改紳士"
click at [633, 548] on button "儲存" at bounding box center [634, 547] width 50 height 29
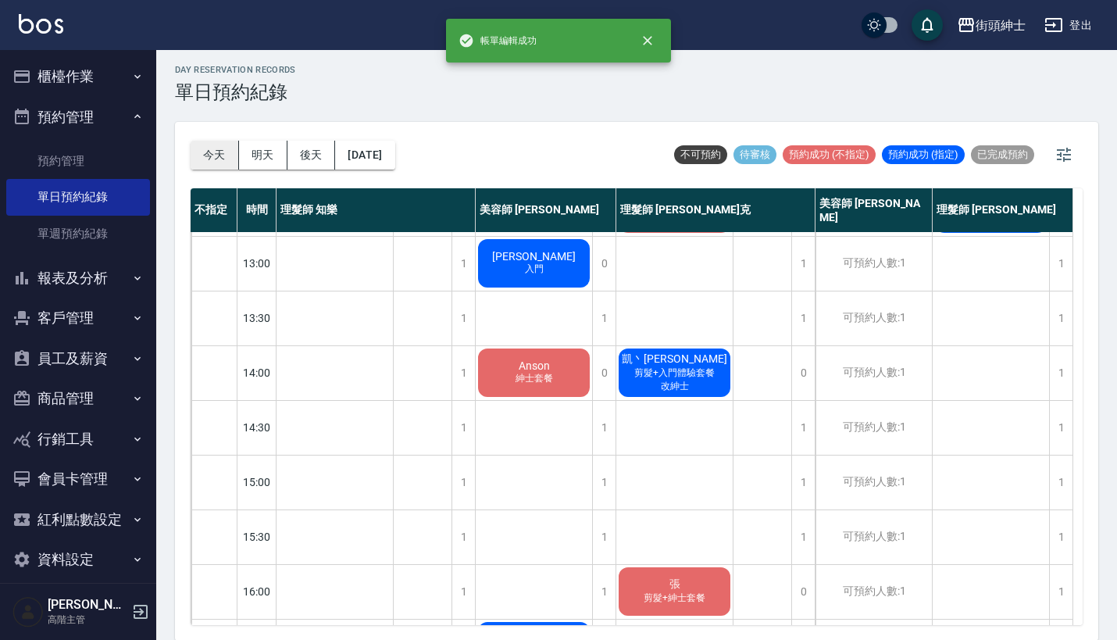
click at [216, 150] on button "今天" at bounding box center [215, 155] width 48 height 29
